Goal: Check status

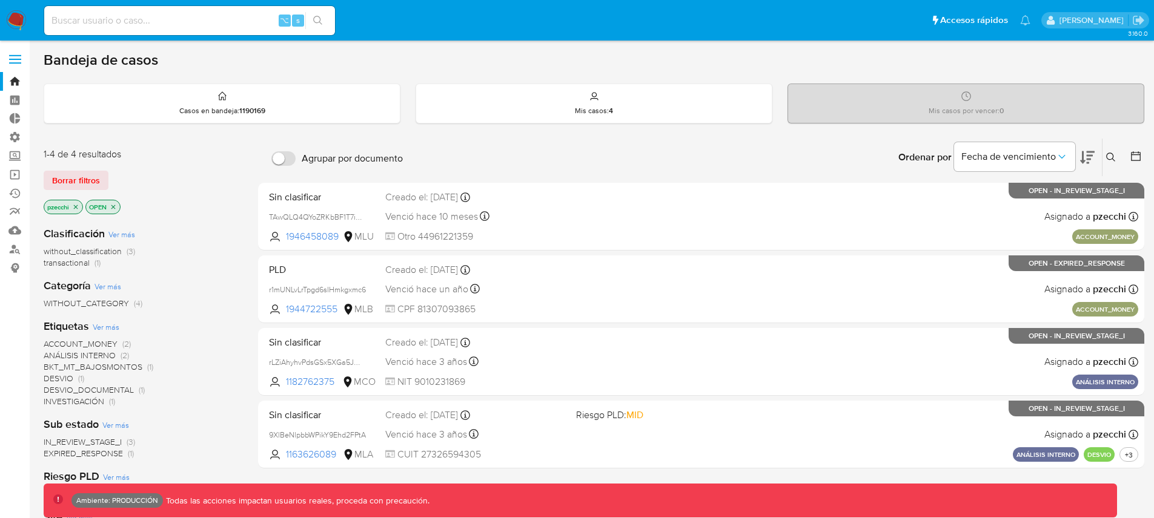
click at [78, 209] on icon "close-filter" at bounding box center [75, 206] width 7 height 7
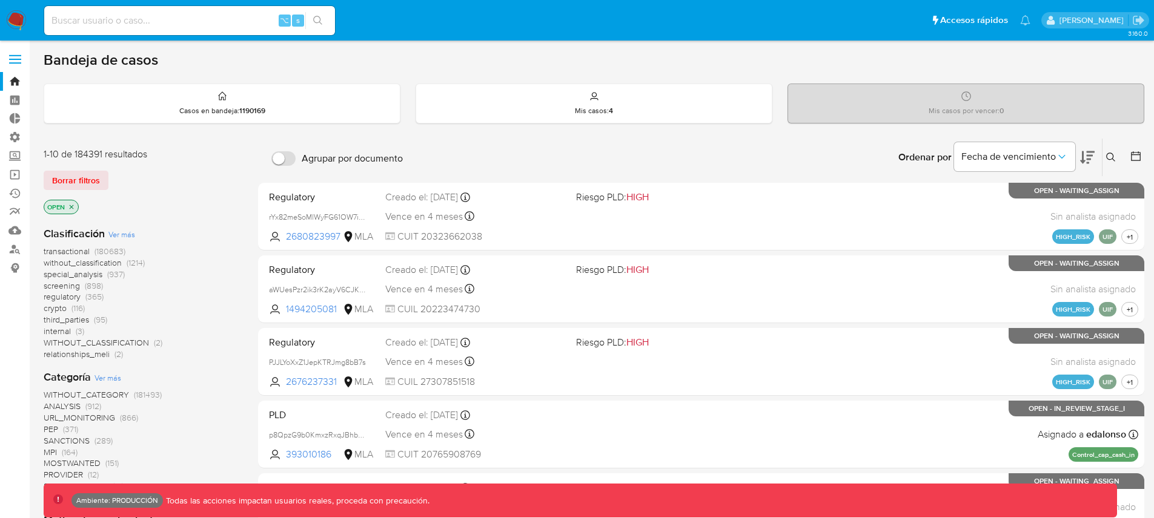
click at [85, 251] on span "transactional" at bounding box center [67, 251] width 46 height 12
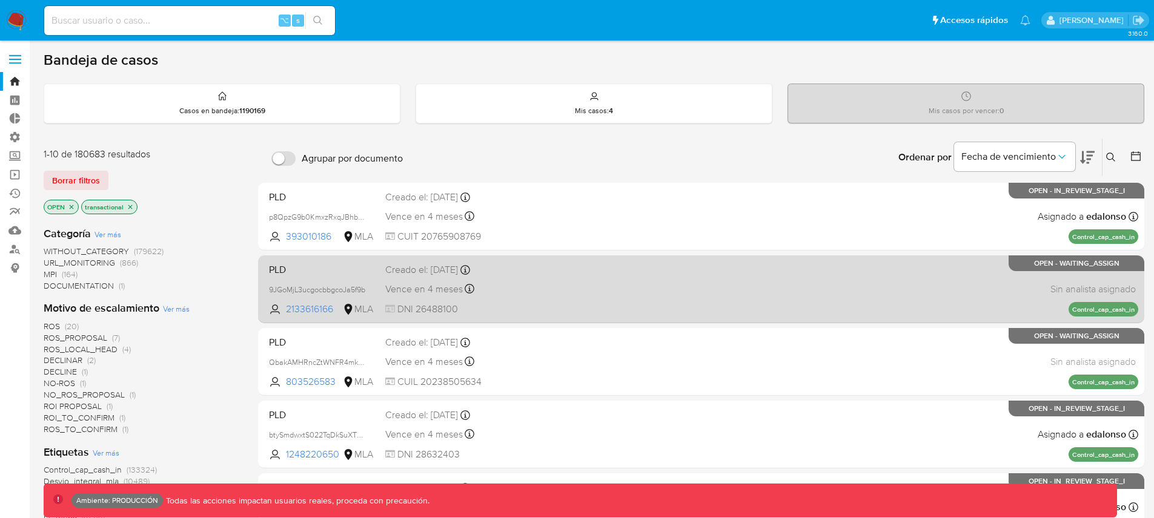
click at [641, 302] on div "PLD 9JGoMjL3ucgocbbgcoJa5f9b 2133616166 MLA Creado el: [DATE] Creado el: [DATE]…" at bounding box center [701, 289] width 874 height 61
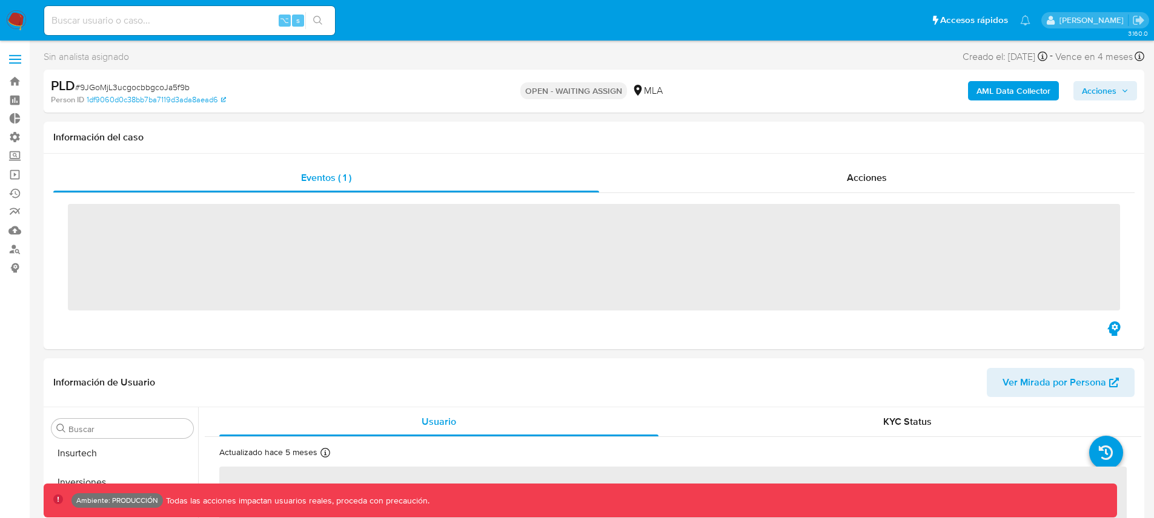
scroll to position [570, 0]
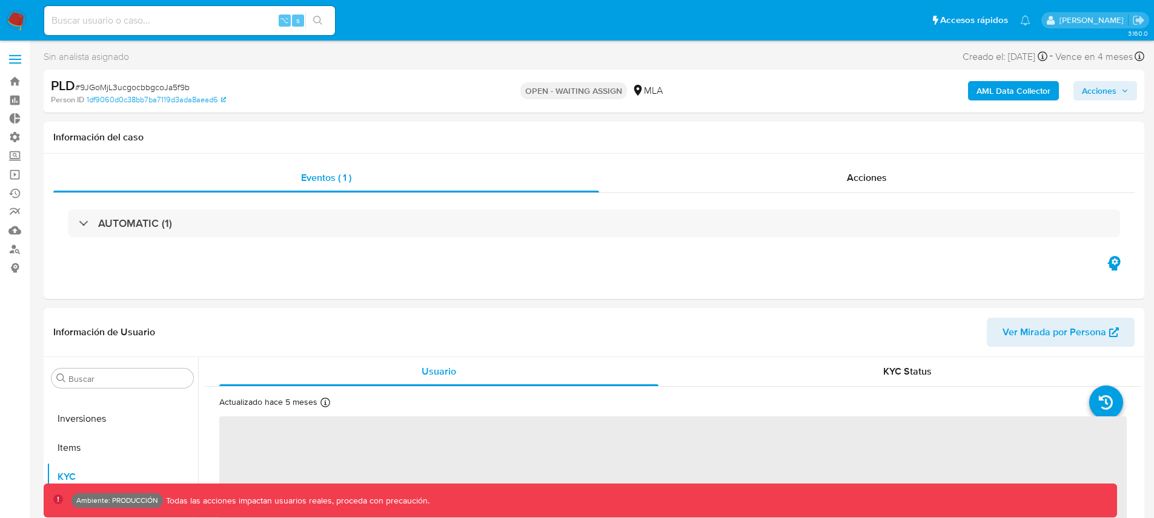
select select "10"
